Goal: Entertainment & Leisure: Browse casually

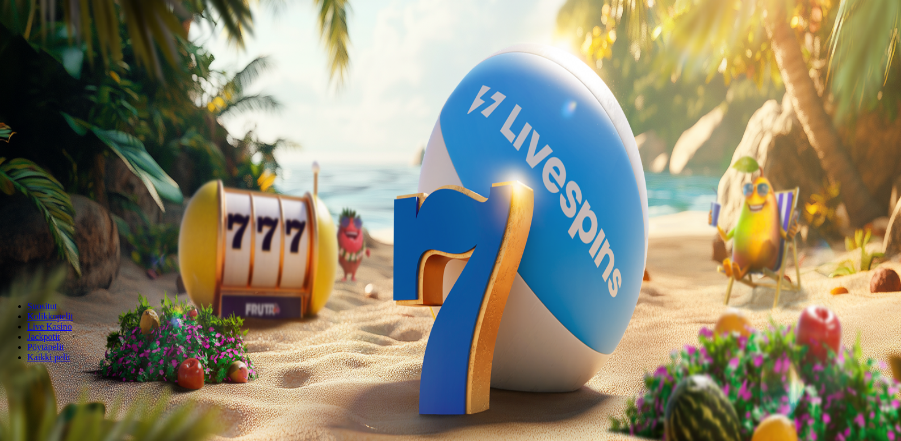
click at [9, 267] on span "minus icon" at bounding box center [9, 267] width 0 height 0
type input "**"
click at [60, 271] on span "Talleta ja pelaa" at bounding box center [34, 275] width 51 height 9
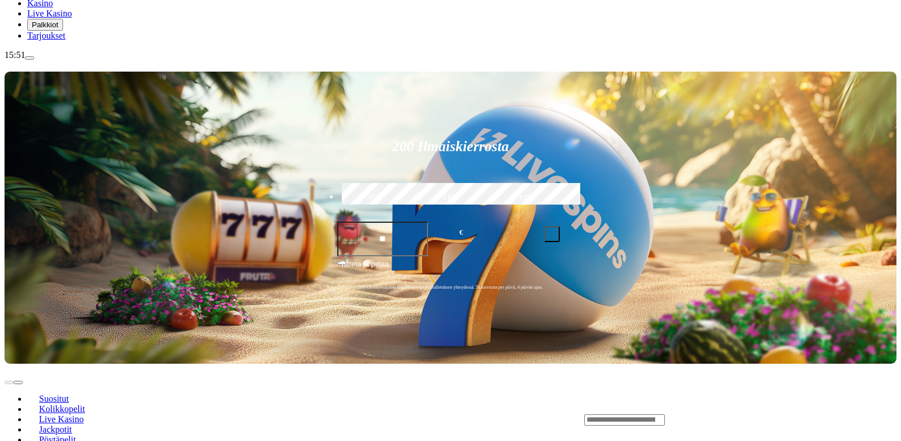
scroll to position [170, 0]
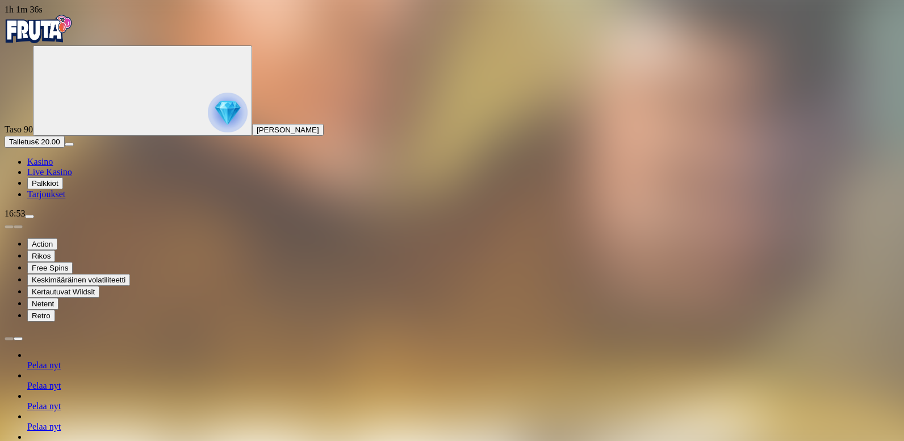
click at [30, 216] on span "menu icon" at bounding box center [30, 216] width 0 height 0
type input "**"
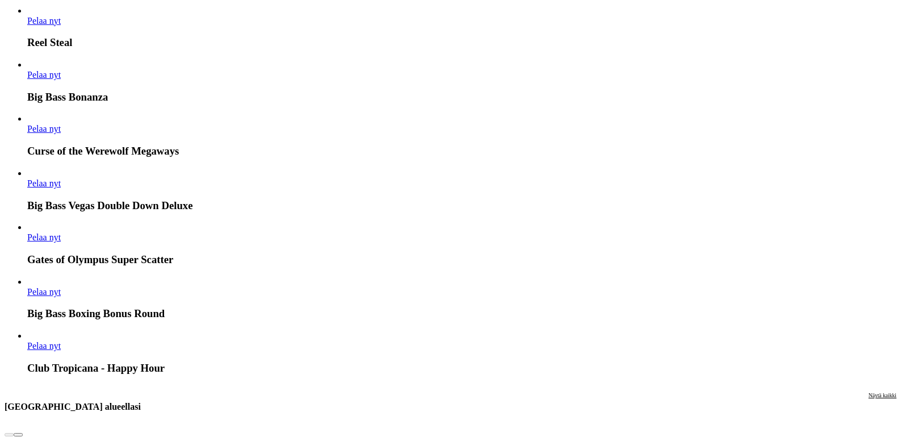
scroll to position [676, 0]
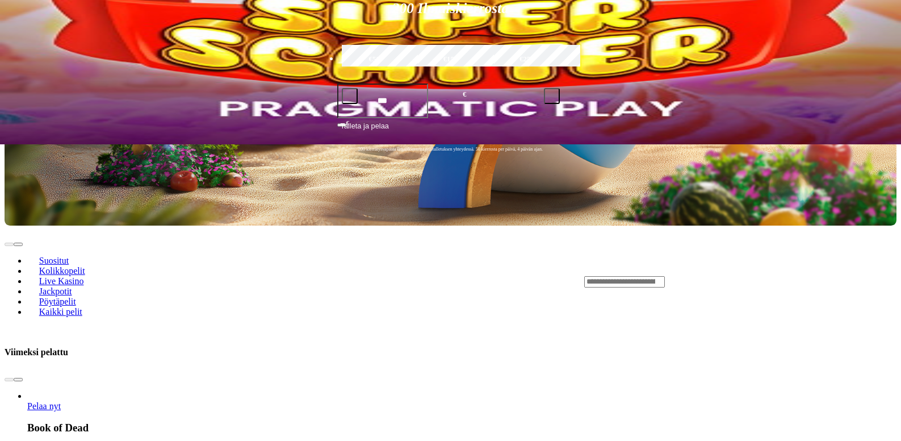
scroll to position [222, 0]
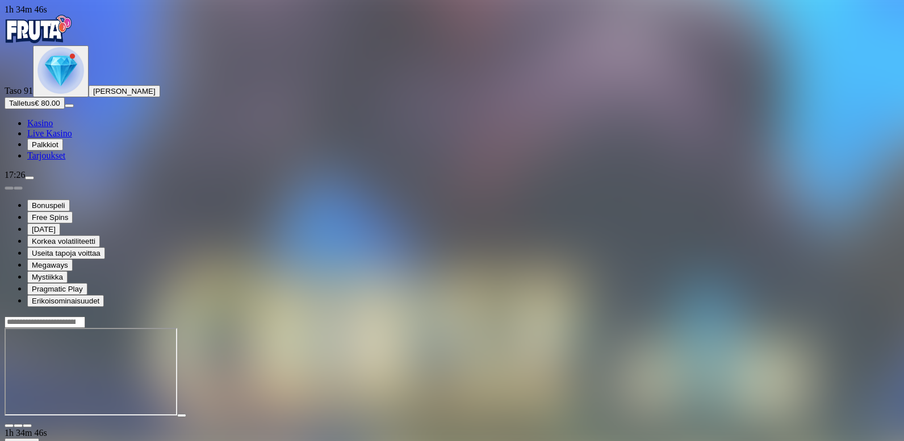
click at [148, 316] on main "1h 34m 46s Talletus Kokonaissaldo € 80.00 Kotiutus € 80.00 Bonukset € 0.00 Tall…" at bounding box center [452, 427] width 895 height 223
click at [9, 425] on span "close icon" at bounding box center [9, 425] width 0 height 0
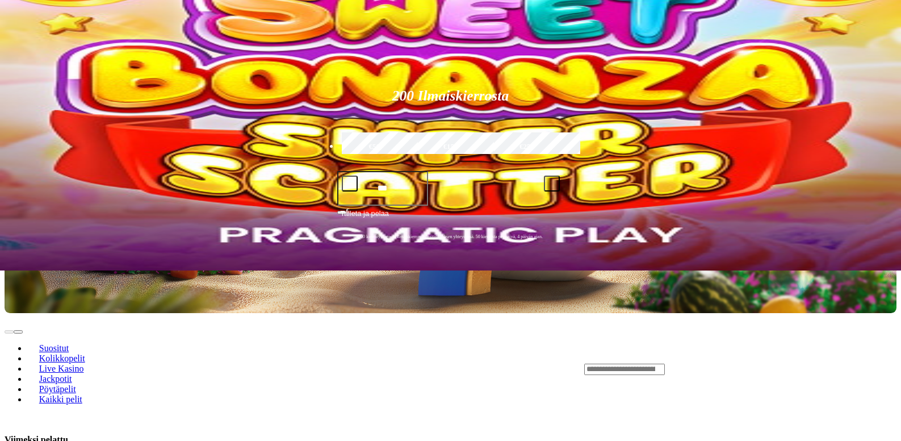
scroll to position [511, 0]
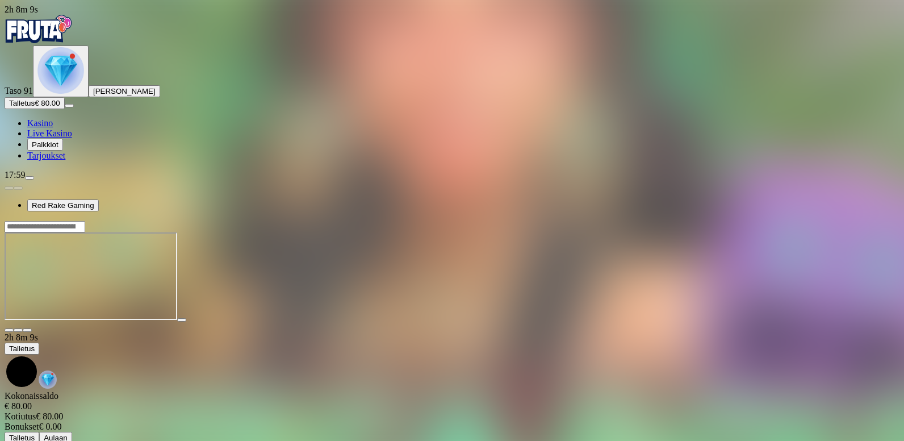
click at [9, 330] on span "close icon" at bounding box center [9, 330] width 0 height 0
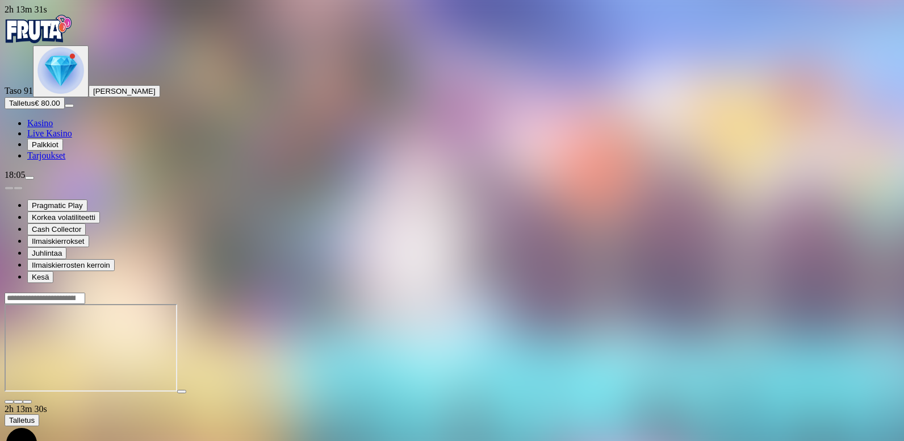
click at [9, 402] on span "close icon" at bounding box center [9, 402] width 0 height 0
click at [844, 292] on main "2h 13m 59s Talletus Kokonaissaldo € 80.00 Kotiutus € 80.00 Bonukset € 0.00 Tall…" at bounding box center [452, 403] width 895 height 223
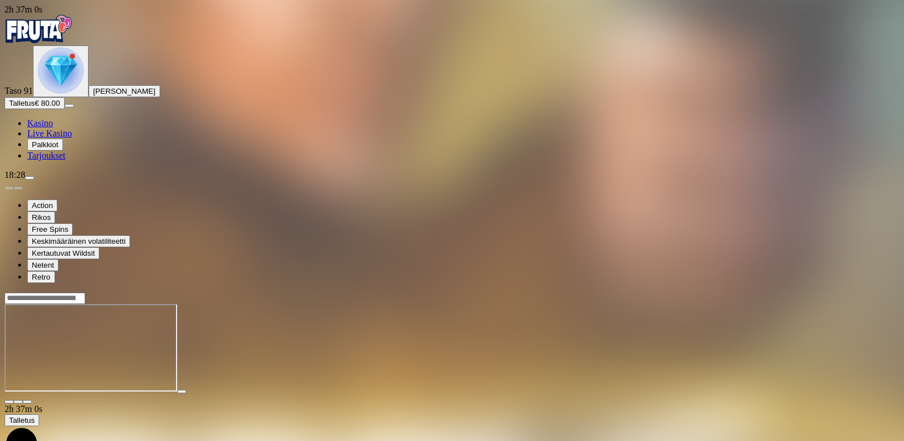
click at [30, 178] on span "menu icon" at bounding box center [30, 178] width 0 height 0
